Goal: Task Accomplishment & Management: Manage account settings

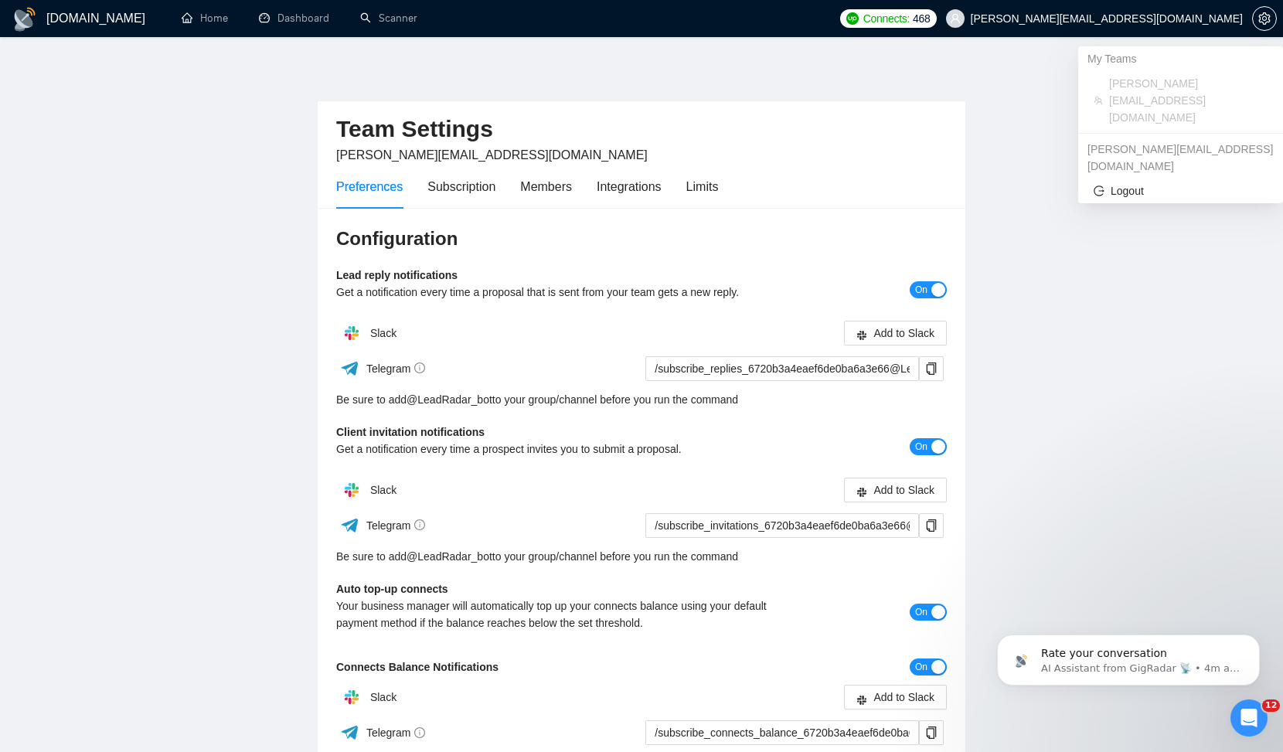
click at [1171, 19] on span "[PERSON_NAME][EMAIL_ADDRESS][DOMAIN_NAME]" at bounding box center [1107, 19] width 272 height 0
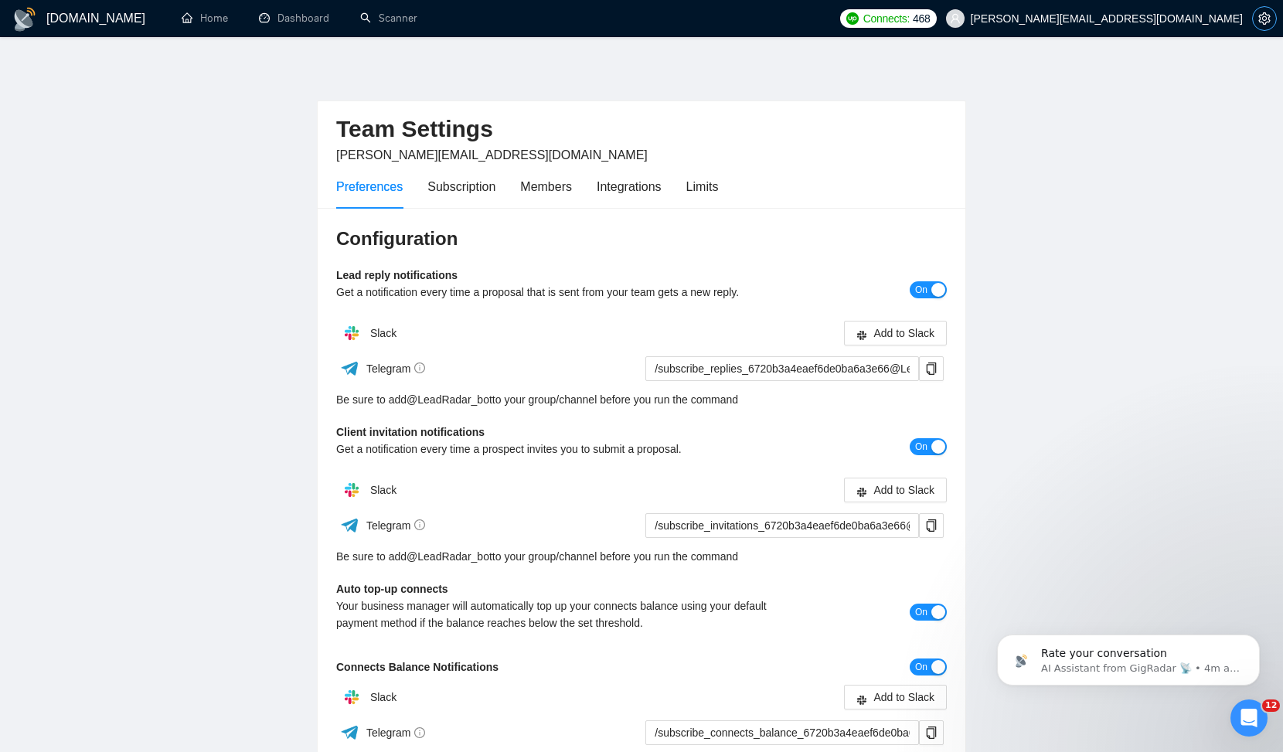
click at [1267, 19] on icon "setting" at bounding box center [1264, 18] width 12 height 12
click at [1203, 19] on span "[PERSON_NAME][EMAIL_ADDRESS][DOMAIN_NAME]" at bounding box center [1107, 19] width 272 height 0
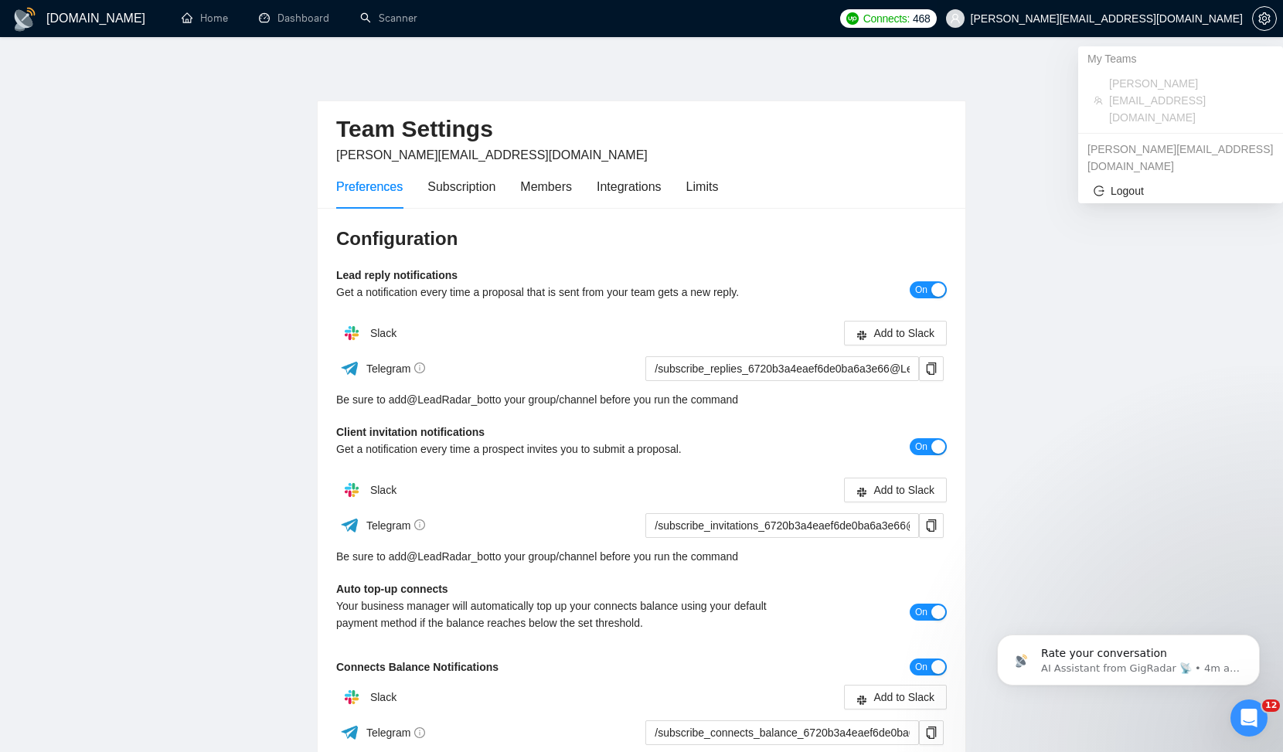
click at [1186, 19] on span "[PERSON_NAME][EMAIL_ADDRESS][DOMAIN_NAME]" at bounding box center [1107, 19] width 272 height 0
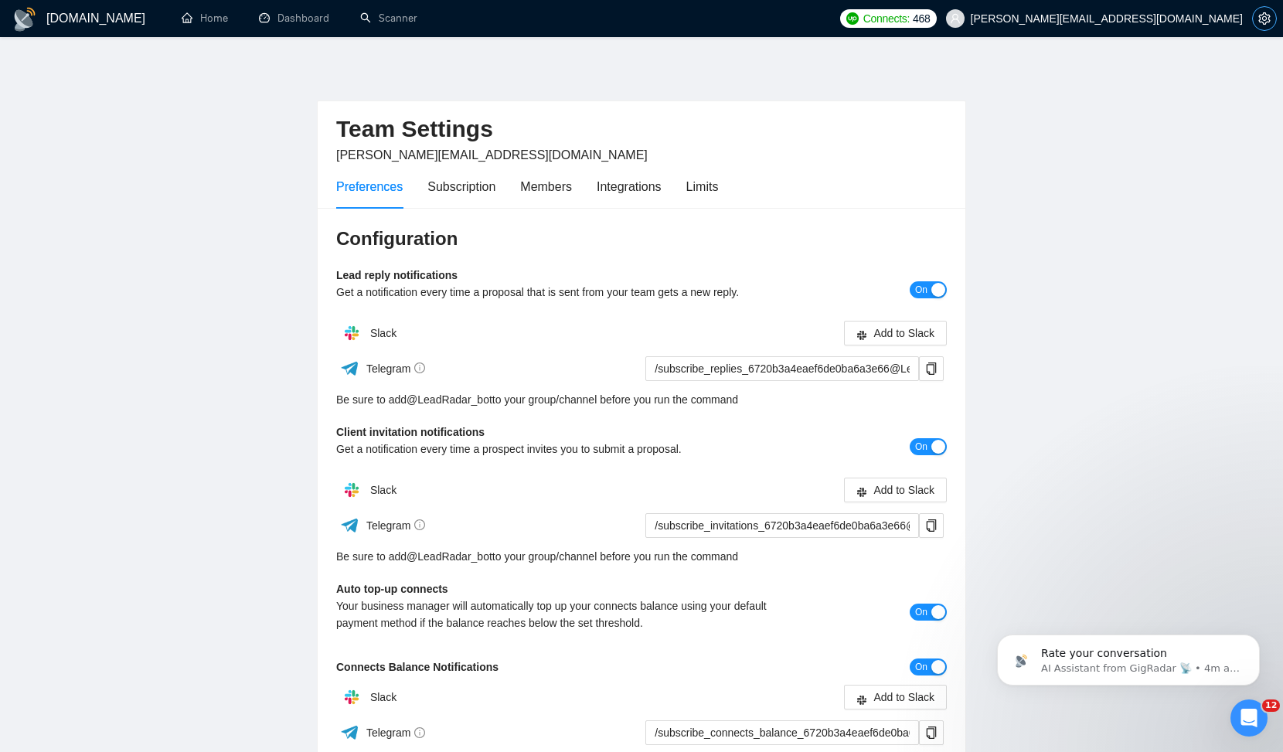
click at [1267, 18] on span "setting" at bounding box center [1264, 18] width 23 height 12
click at [461, 182] on div "Subscription" at bounding box center [461, 186] width 68 height 19
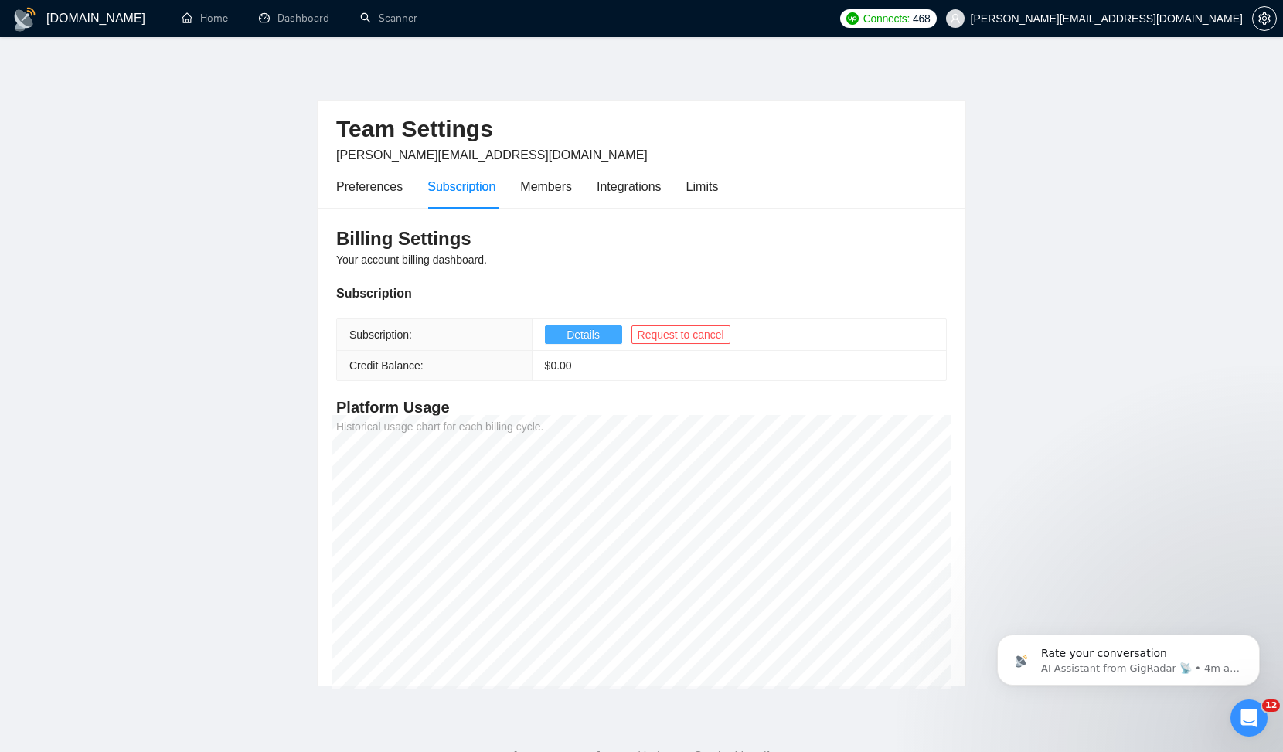
click at [578, 336] on span "Details" at bounding box center [583, 334] width 33 height 17
click at [159, 563] on main "Team Settings serge.yourrnd@gmail.com Preferences Subscription Members Integrat…" at bounding box center [642, 374] width 1234 height 625
